Goal: Information Seeking & Learning: Learn about a topic

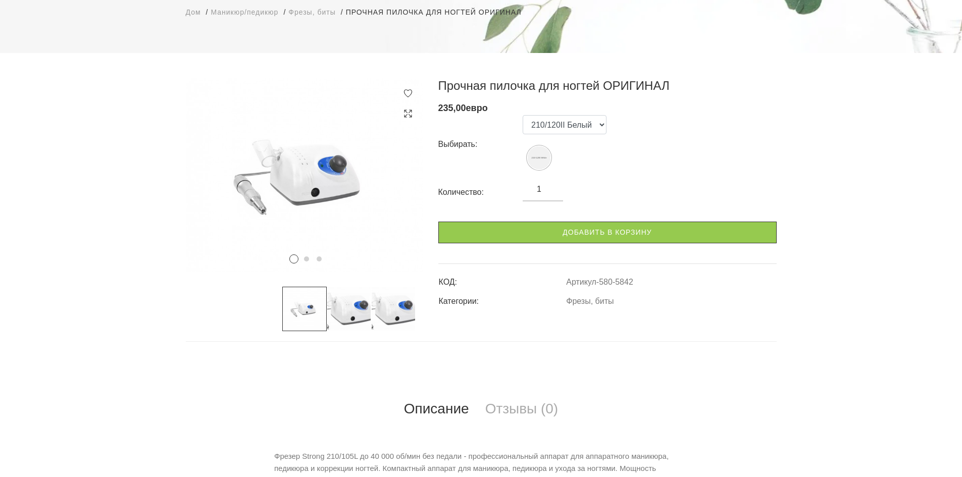
scroll to position [152, 0]
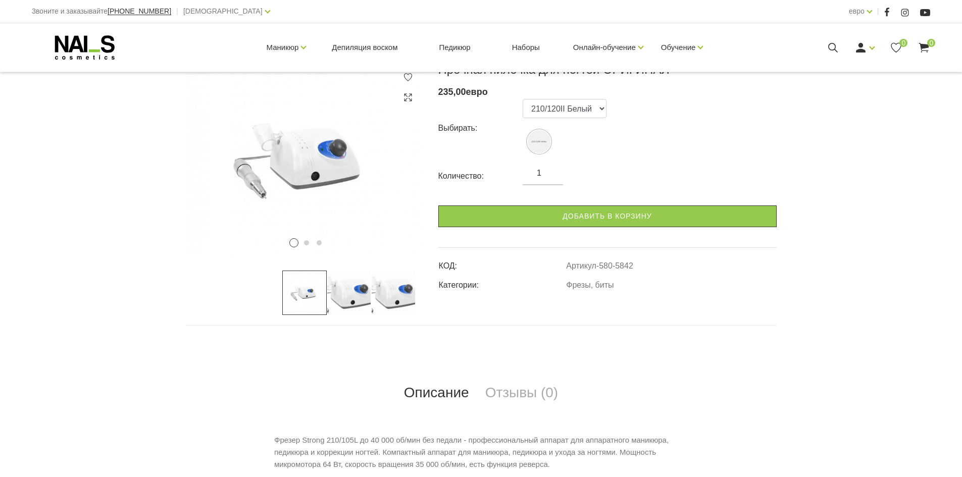
click at [340, 299] on img at bounding box center [349, 293] width 44 height 44
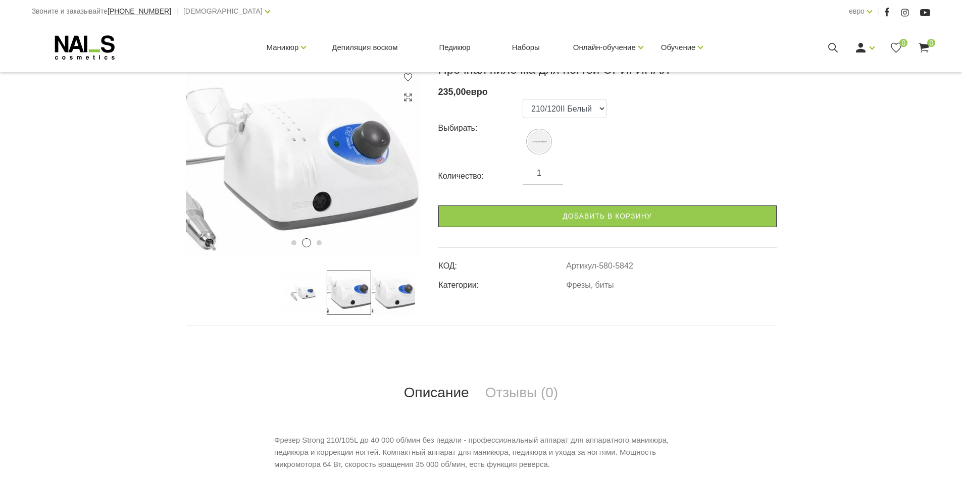
click at [401, 289] on img at bounding box center [393, 293] width 44 height 44
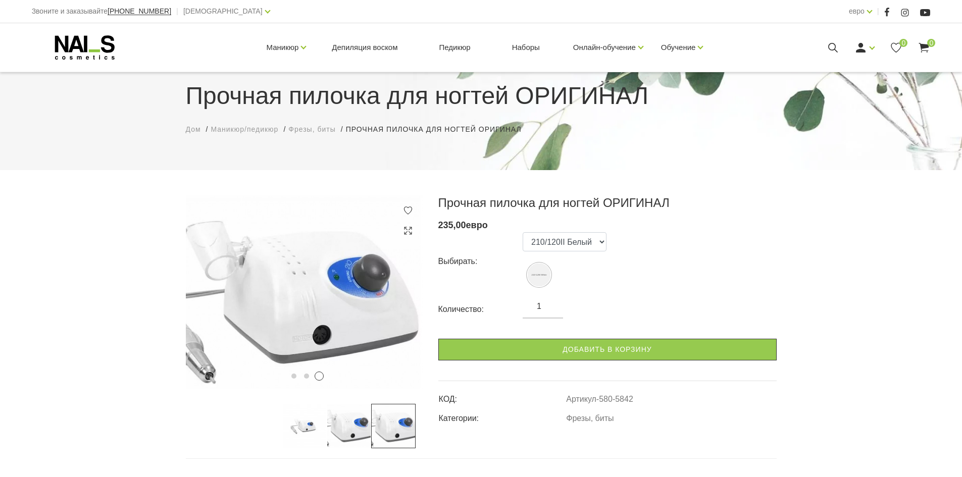
scroll to position [0, 0]
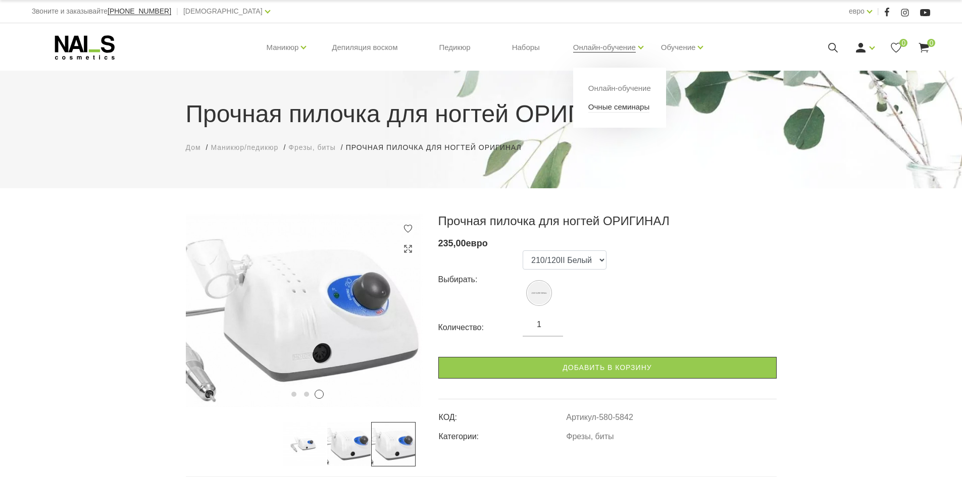
click at [606, 106] on font "Очные семинары" at bounding box center [619, 107] width 61 height 9
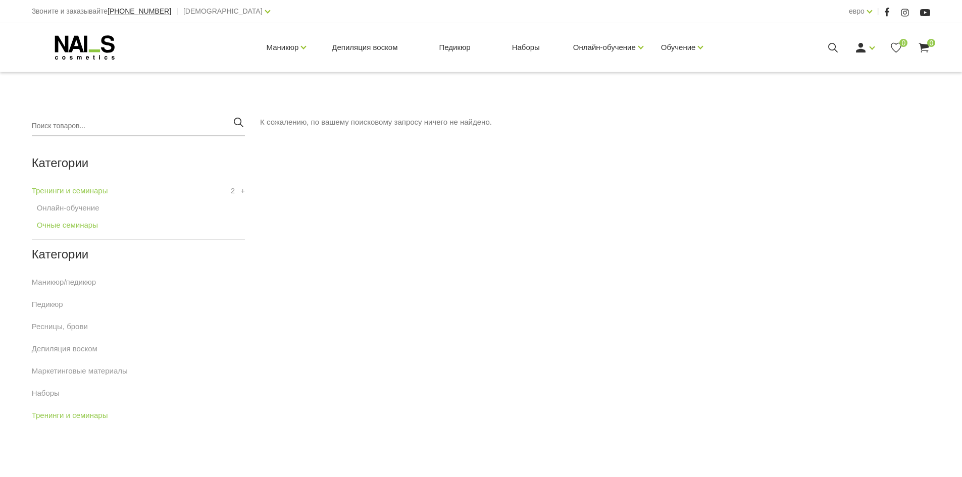
scroll to position [202, 0]
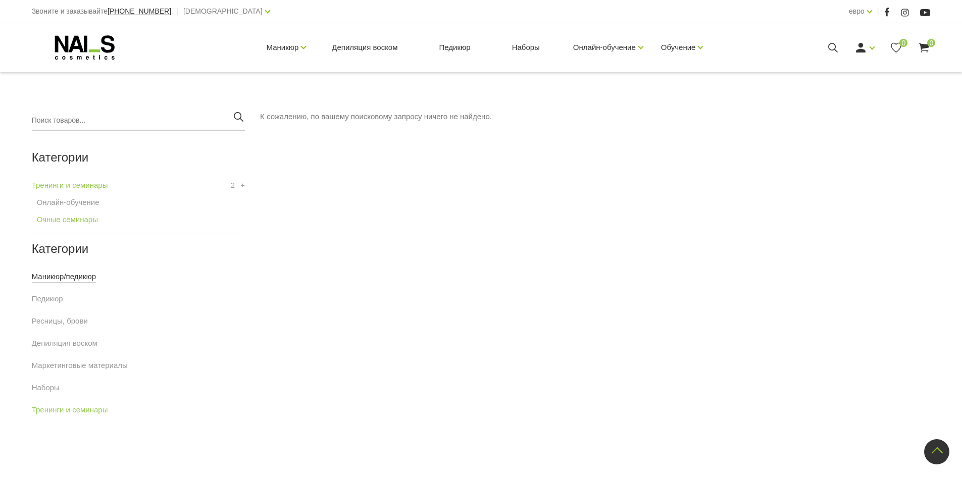
click at [84, 279] on font "Маникюр/педикюр" at bounding box center [64, 276] width 64 height 9
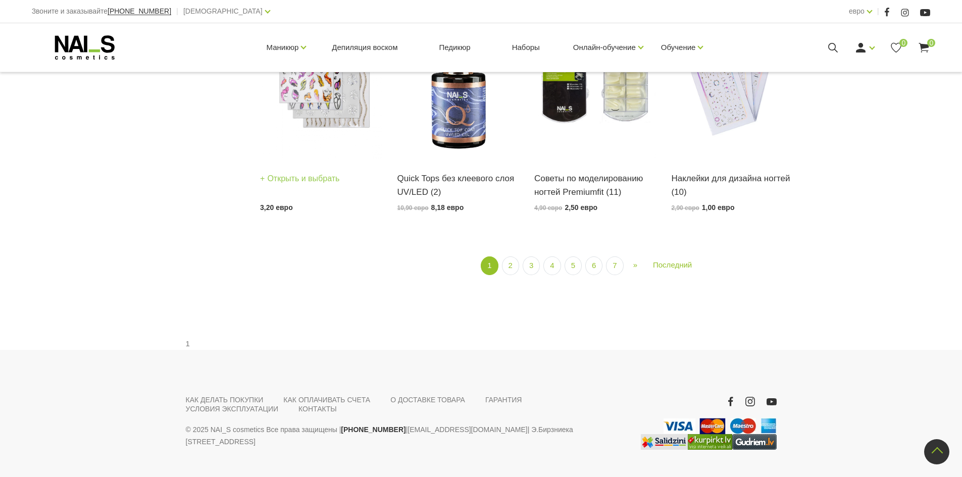
scroll to position [1372, 0]
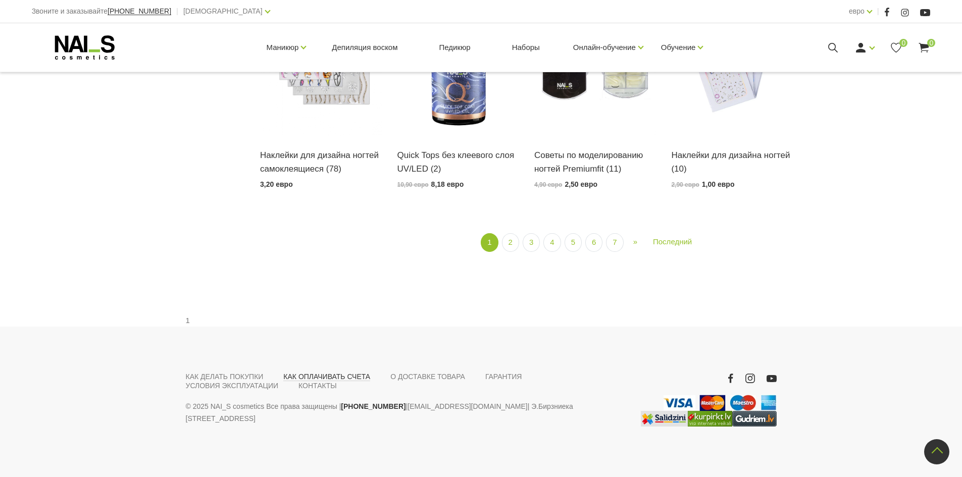
click at [351, 377] on font "КАК ОПЛАЧИВАТЬ СЧЕТА" at bounding box center [326, 377] width 87 height 8
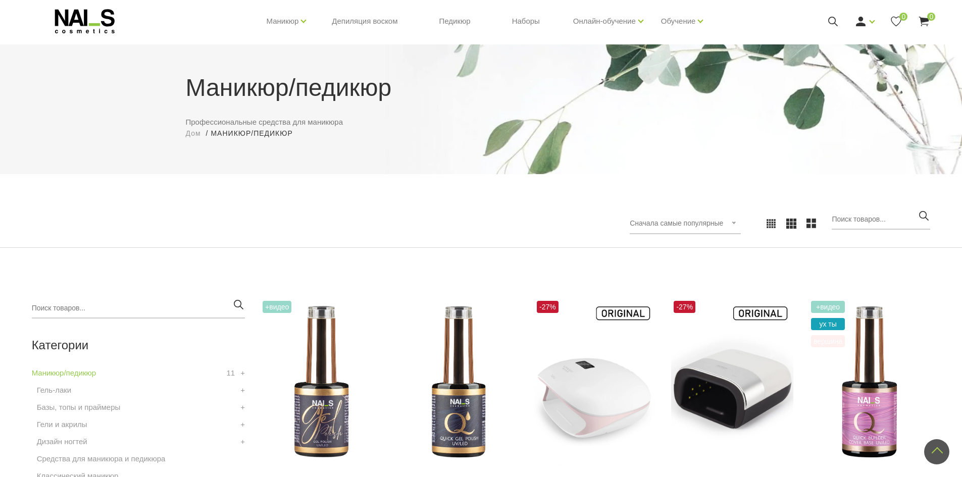
scroll to position [8, 0]
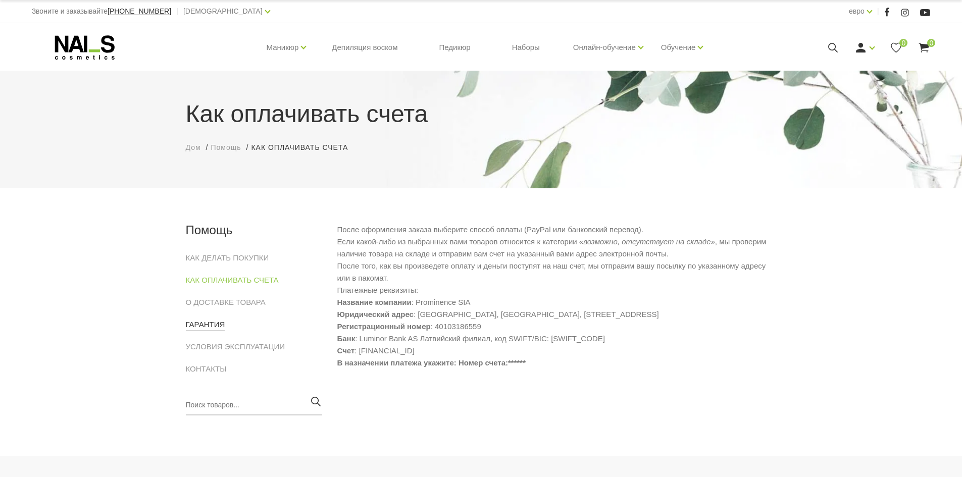
click at [205, 327] on font "ГАРАНТИЯ" at bounding box center [205, 324] width 39 height 9
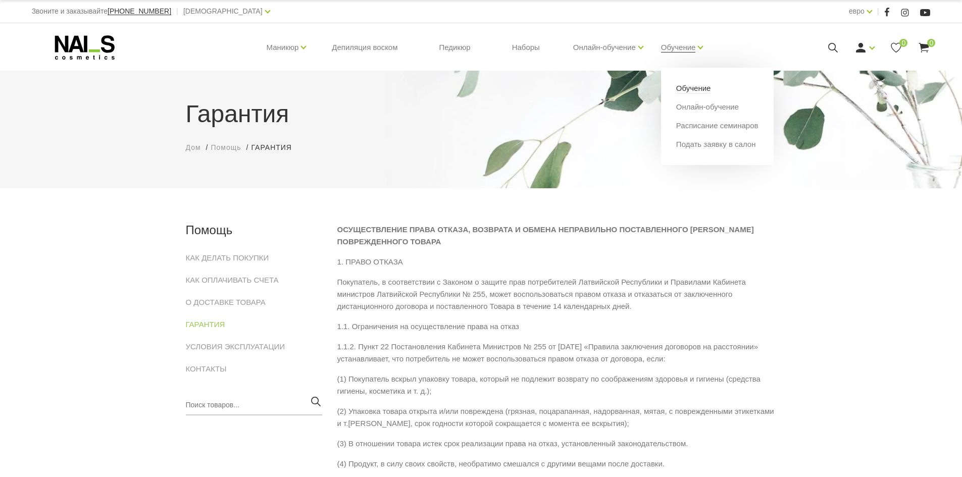
click at [698, 88] on font "Обучение" at bounding box center [693, 88] width 35 height 9
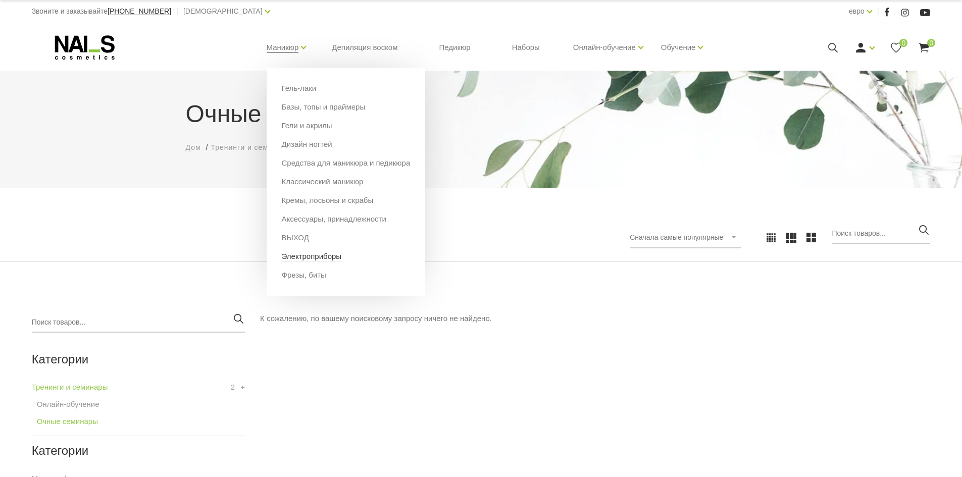
click at [297, 258] on font "Электроприборы" at bounding box center [312, 256] width 60 height 9
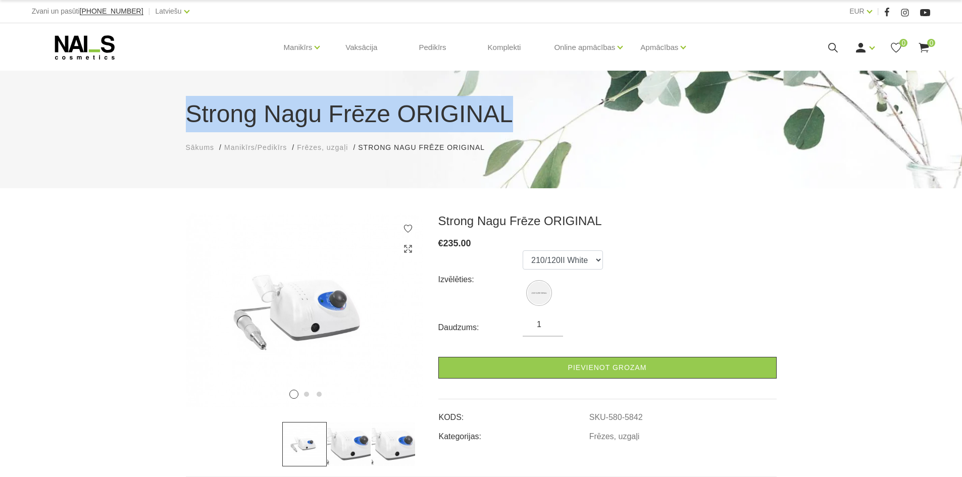
drag, startPoint x: 499, startPoint y: 117, endPoint x: 189, endPoint y: 114, distance: 309.7
click at [189, 114] on h1 "Strong Nagu Frēze ORIGINAL" at bounding box center [481, 114] width 591 height 36
